Goal: Find specific page/section: Find specific page/section

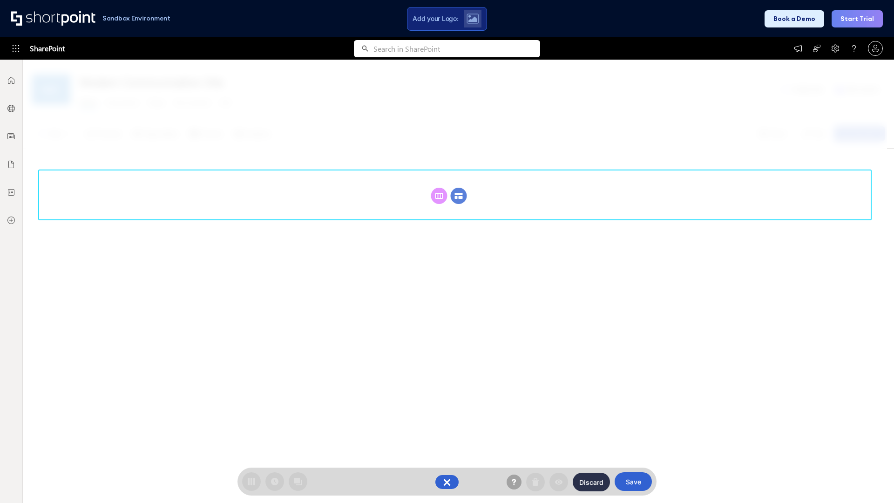
scroll to position [128, 0]
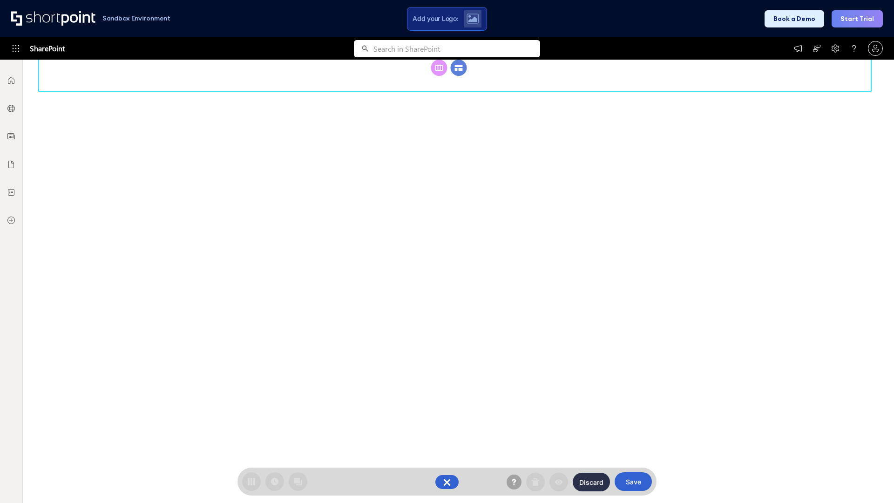
click at [459, 76] on circle at bounding box center [459, 68] width 16 height 16
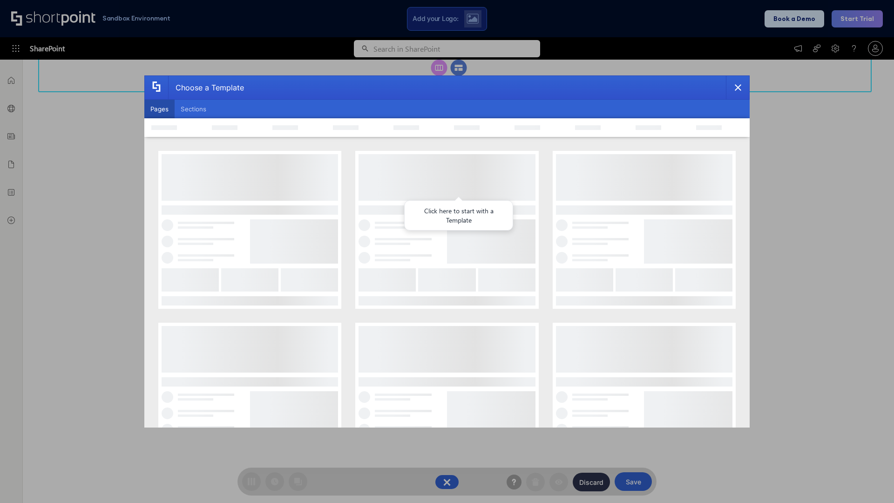
scroll to position [0, 0]
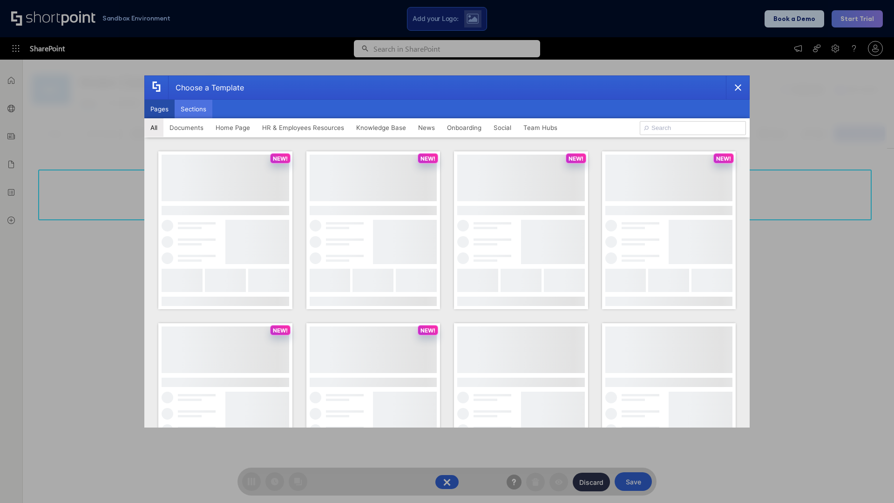
click at [193, 109] on button "Sections" at bounding box center [194, 109] width 38 height 19
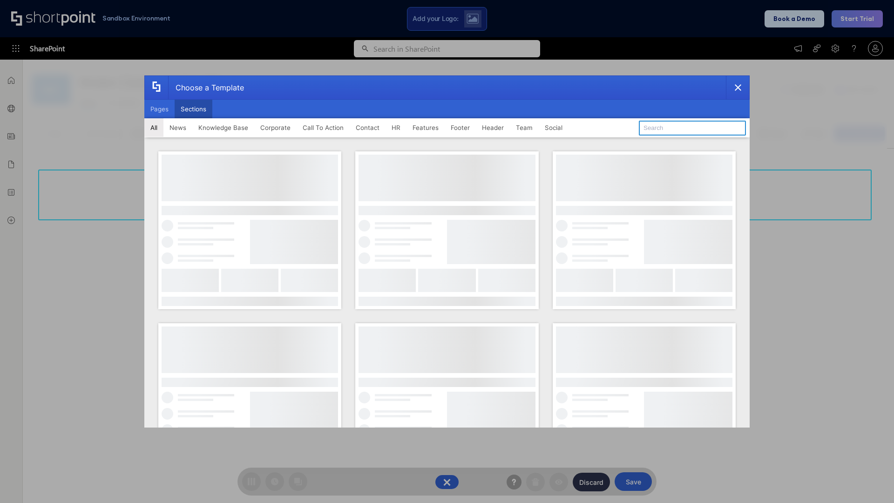
type input "Footer 5"
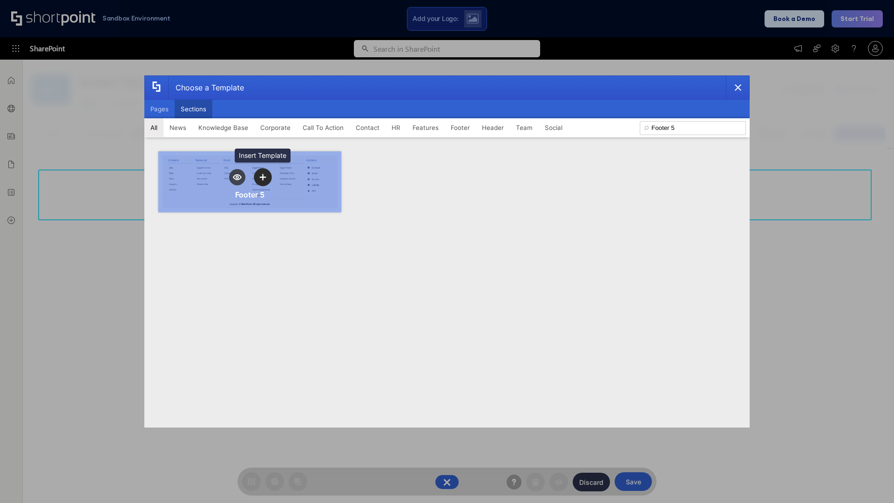
click at [263, 177] on icon "template selector" at bounding box center [262, 177] width 7 height 7
